Goal: Task Accomplishment & Management: Manage account settings

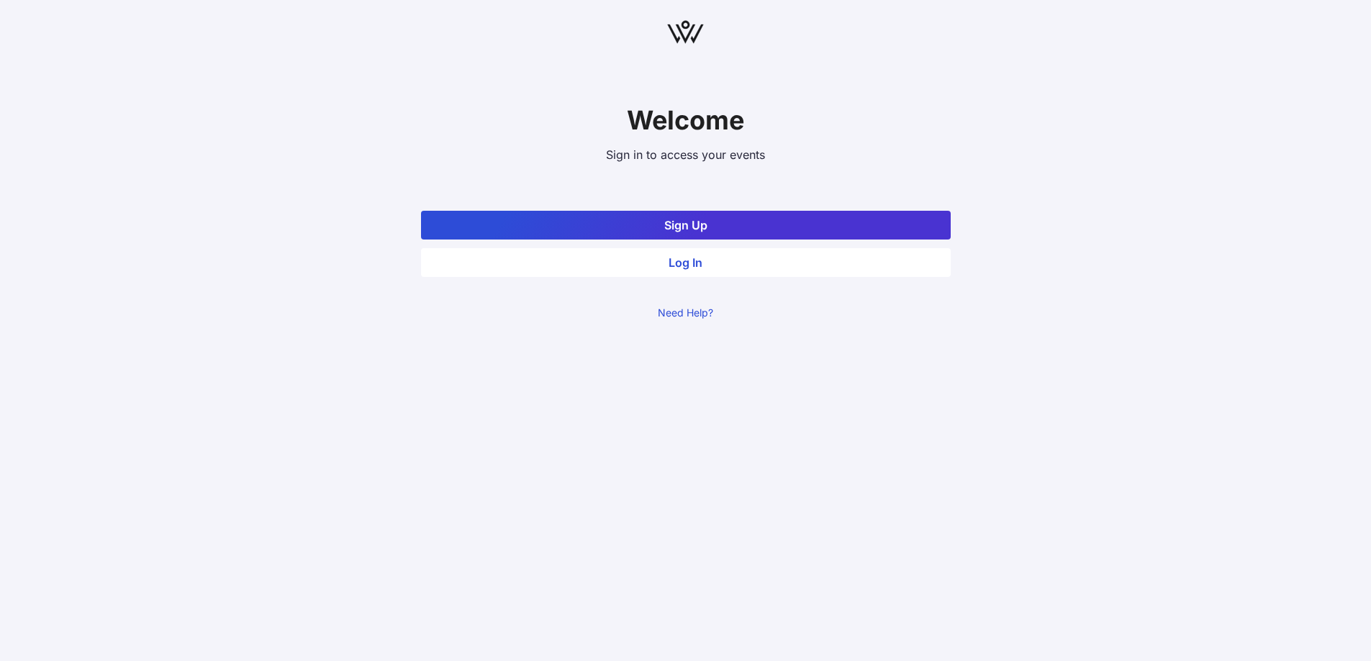
drag, startPoint x: 0, startPoint y: 0, endPoint x: 651, endPoint y: 257, distance: 700.0
click at [651, 257] on button "Log In" at bounding box center [686, 262] width 530 height 29
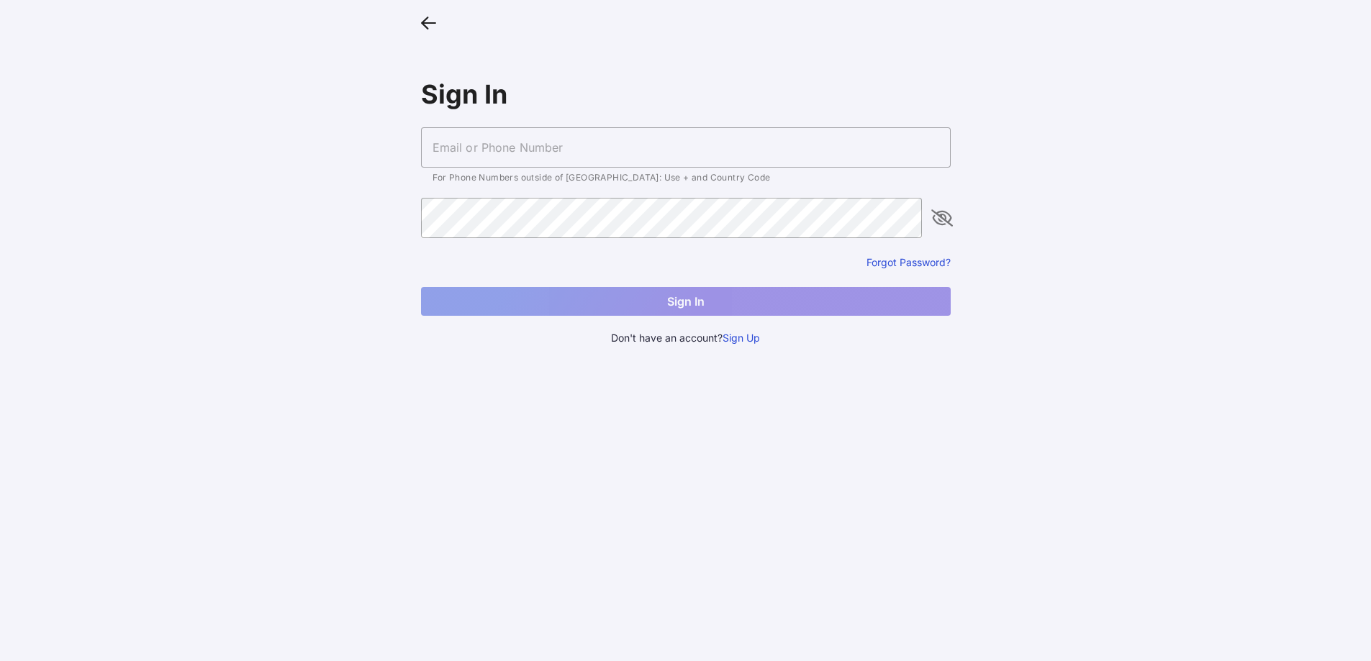
click at [533, 153] on input "text" at bounding box center [686, 147] width 530 height 40
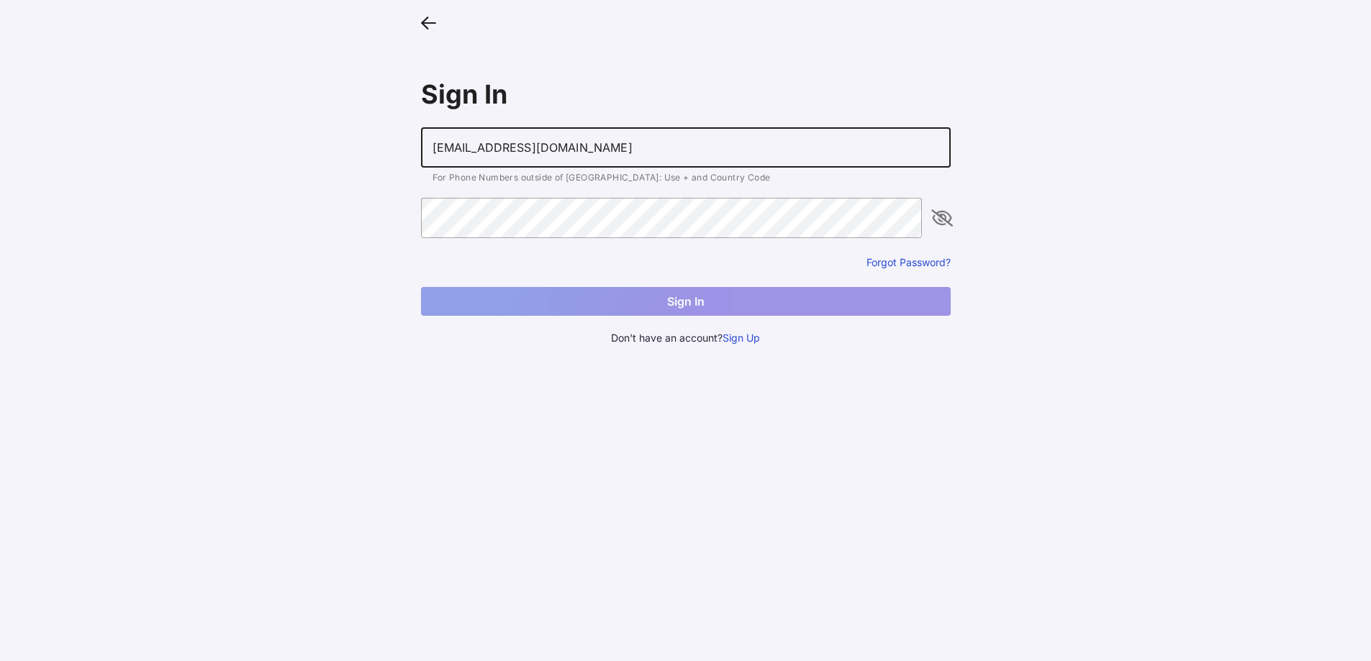
type input "[EMAIL_ADDRESS][DOMAIN_NAME]"
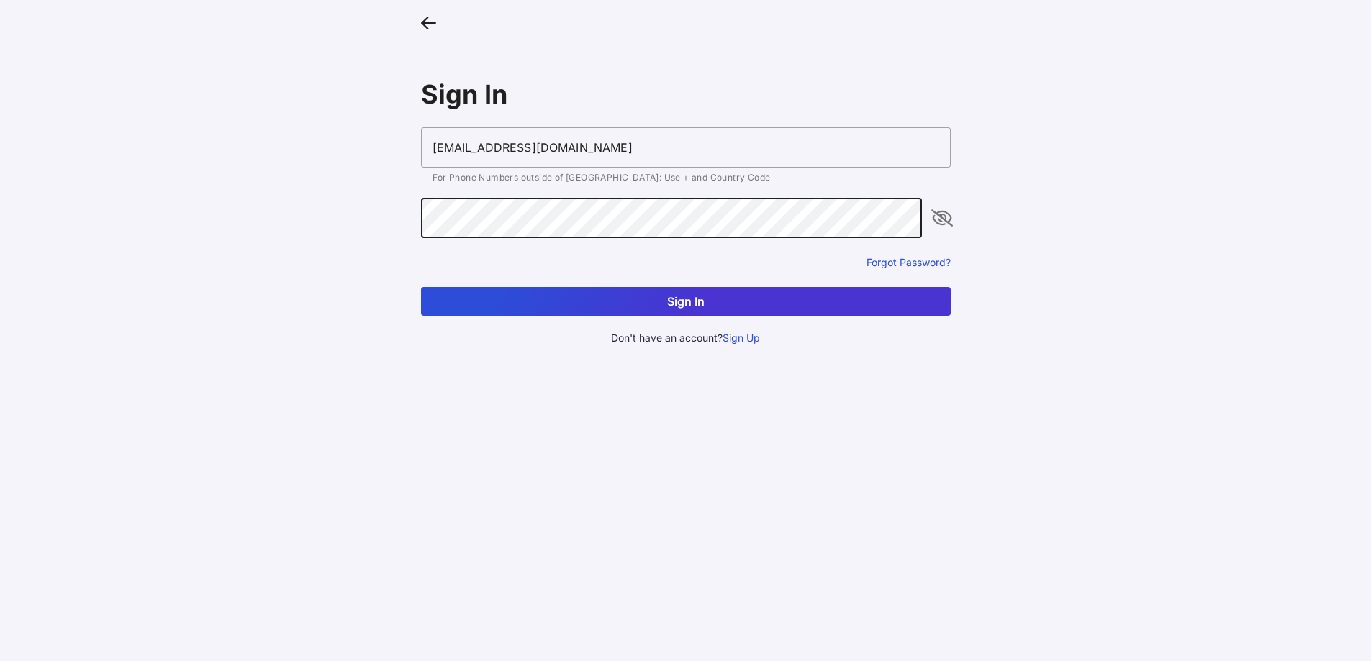
click at [421, 287] on button "Sign In" at bounding box center [686, 301] width 530 height 29
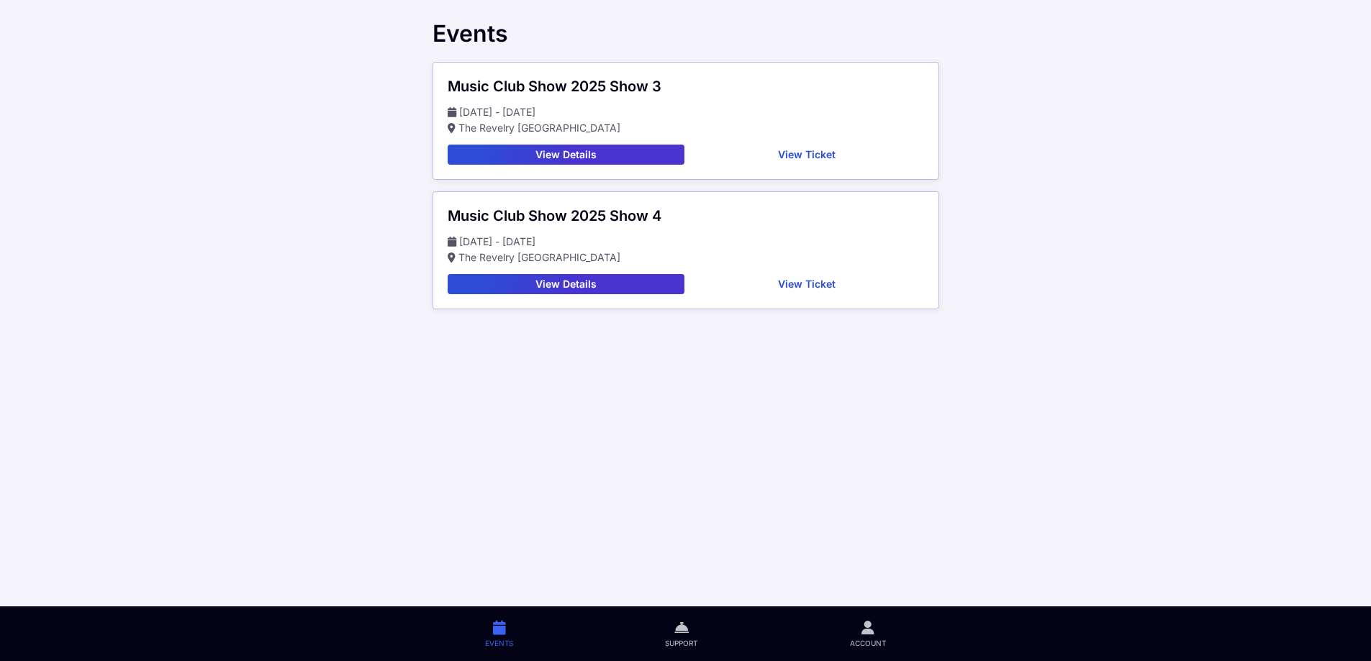
click at [816, 158] on button "View Ticket" at bounding box center [807, 155] width 234 height 20
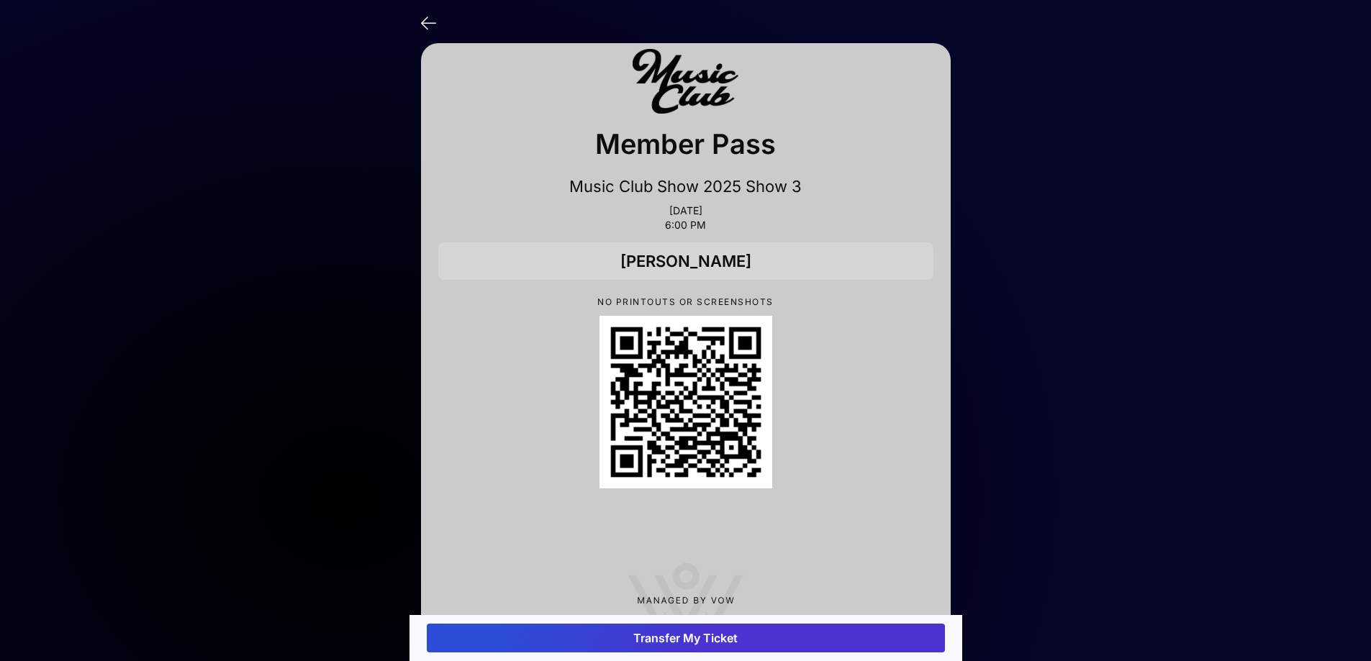
click at [434, 28] on icon at bounding box center [428, 22] width 15 height 21
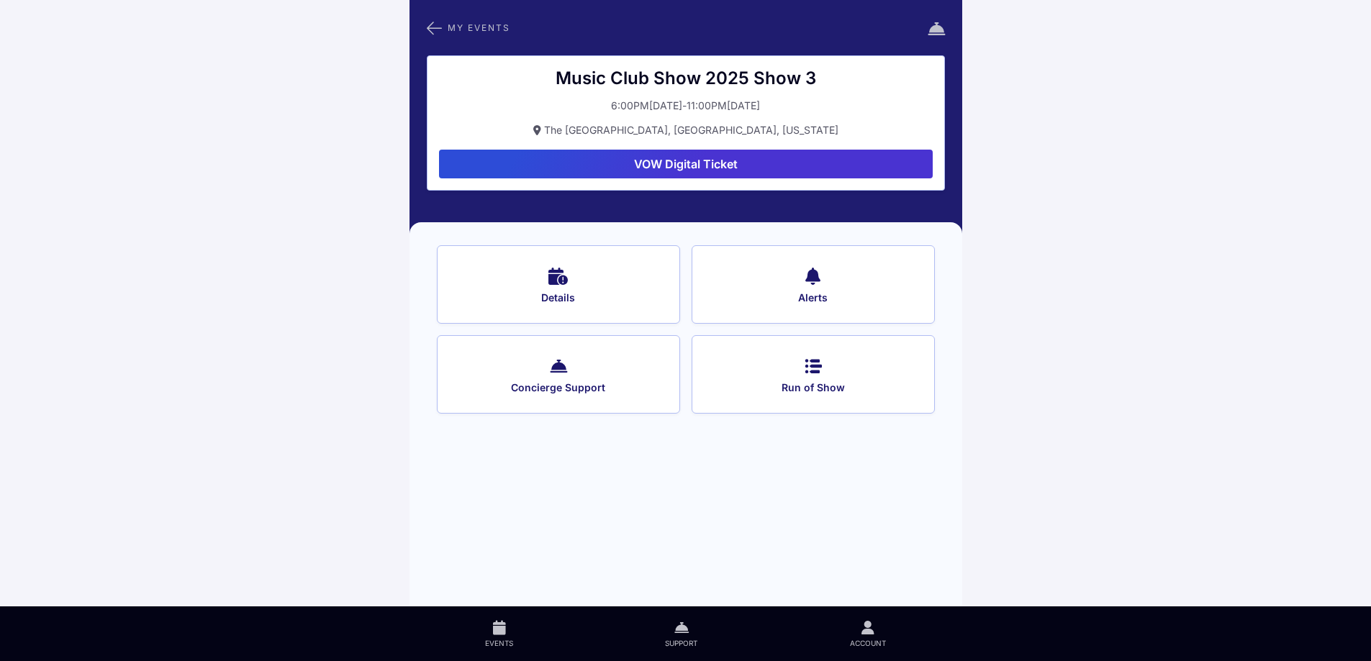
click at [436, 23] on icon at bounding box center [434, 28] width 15 height 19
